Goal: Information Seeking & Learning: Learn about a topic

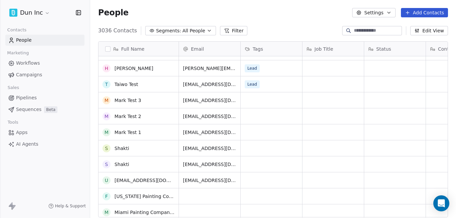
scroll to position [280, 0]
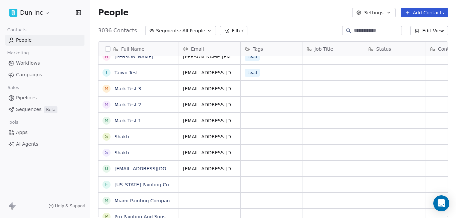
click at [378, 14] on button "Settings" at bounding box center [373, 12] width 43 height 9
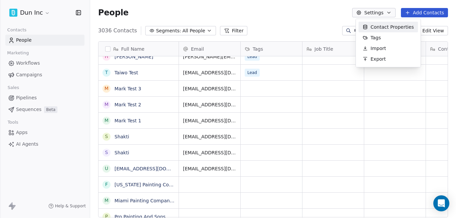
click at [342, 15] on html "Dun Inc Contacts People Marketing Workflows Campaigns Sales Pipelines Sequences…" at bounding box center [228, 109] width 456 height 218
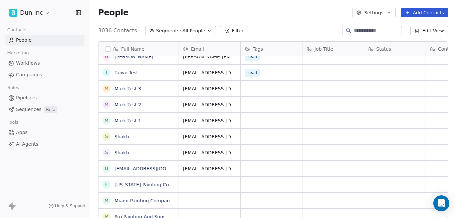
click at [367, 11] on button "Settings" at bounding box center [373, 12] width 43 height 9
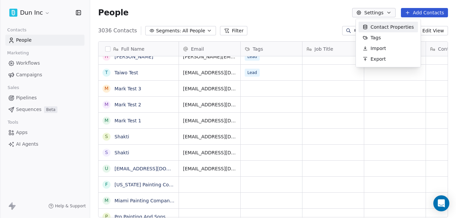
click at [308, 18] on html "Dun Inc Contacts People Marketing Workflows Campaigns Sales Pipelines Sequences…" at bounding box center [228, 109] width 456 height 218
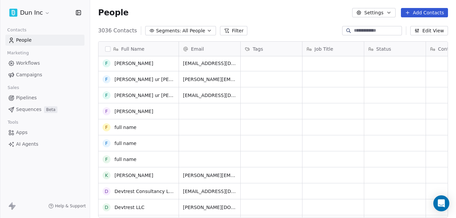
scroll to position [0, 0]
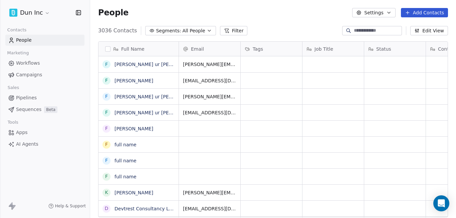
scroll to position [187, 361]
click at [135, 64] on link "[PERSON_NAME] ur [PERSON_NAME]" at bounding box center [157, 64] width 85 height 5
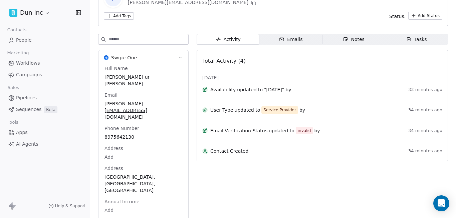
scroll to position [52, 0]
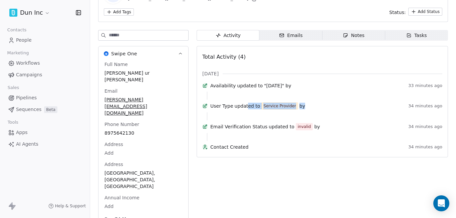
drag, startPoint x: 252, startPoint y: 113, endPoint x: 305, endPoint y: 108, distance: 53.6
click at [305, 108] on div "User Type updated to Service Provider by" at bounding box center [307, 105] width 195 height 7
click at [318, 110] on div "User Type updated to Service Provider by" at bounding box center [307, 105] width 195 height 7
drag, startPoint x: 280, startPoint y: 138, endPoint x: 330, endPoint y: 136, distance: 49.4
click at [330, 131] on div "Email Verification Status updated to invalid by" at bounding box center [307, 126] width 195 height 7
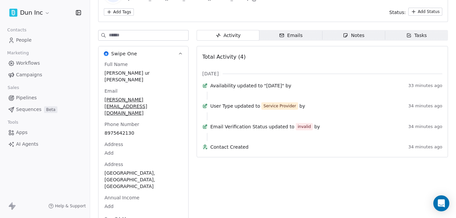
click at [231, 151] on span "Contact Created" at bounding box center [307, 147] width 195 height 7
drag, startPoint x: 232, startPoint y: 161, endPoint x: 275, endPoint y: 162, distance: 42.7
click at [275, 151] on span "Contact Created" at bounding box center [307, 147] width 195 height 7
click at [287, 36] on div "Emails" at bounding box center [290, 35] width 23 height 7
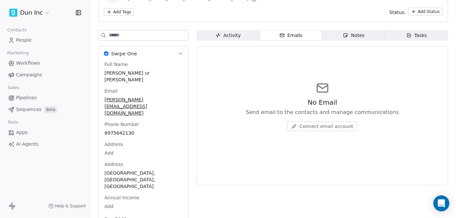
click at [353, 35] on div "Notes" at bounding box center [353, 35] width 21 height 7
click at [420, 37] on div "Tasks" at bounding box center [416, 35] width 21 height 7
click at [230, 39] on div "Activity" at bounding box center [227, 35] width 25 height 7
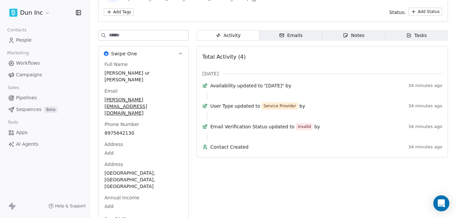
click at [416, 33] on div "Tasks" at bounding box center [416, 35] width 21 height 7
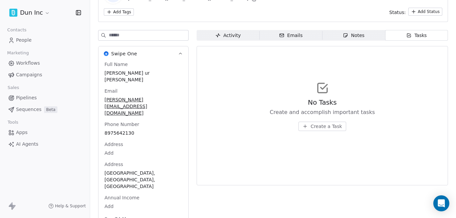
click at [354, 35] on div "Notes" at bounding box center [353, 35] width 21 height 7
click at [308, 35] on span "Emails Emails" at bounding box center [290, 35] width 63 height 11
click at [242, 37] on span "Activity Activity" at bounding box center [228, 35] width 63 height 11
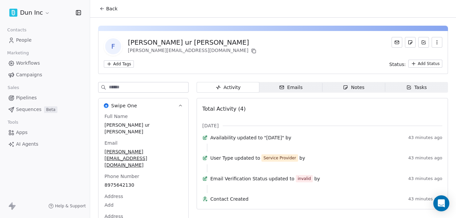
click at [437, 44] on icon "button" at bounding box center [437, 44] width 0 height 0
click at [319, 50] on div "f fuzail ur rehman yuvraj@yopmail.com" at bounding box center [273, 46] width 339 height 19
click at [110, 10] on span "Back" at bounding box center [111, 8] width 11 height 7
